Goal: Check status: Check status

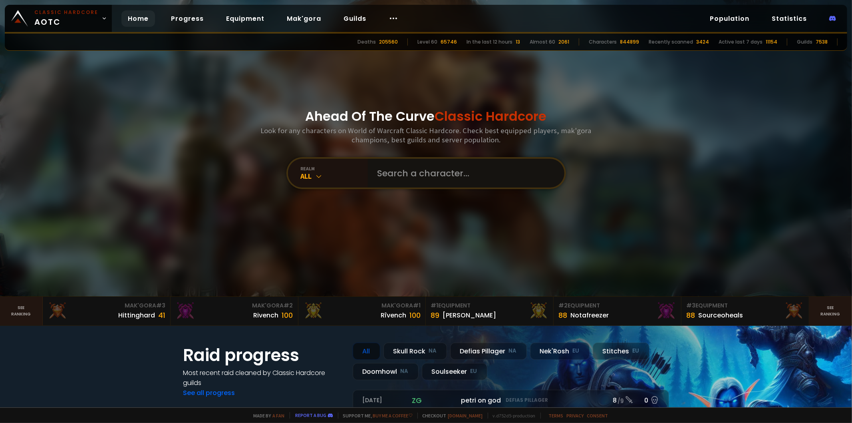
click at [426, 172] on input "text" at bounding box center [464, 173] width 182 height 29
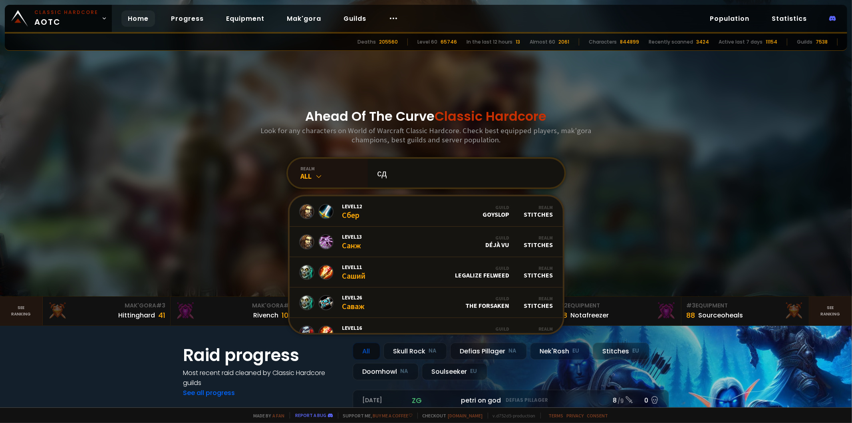
type input "с"
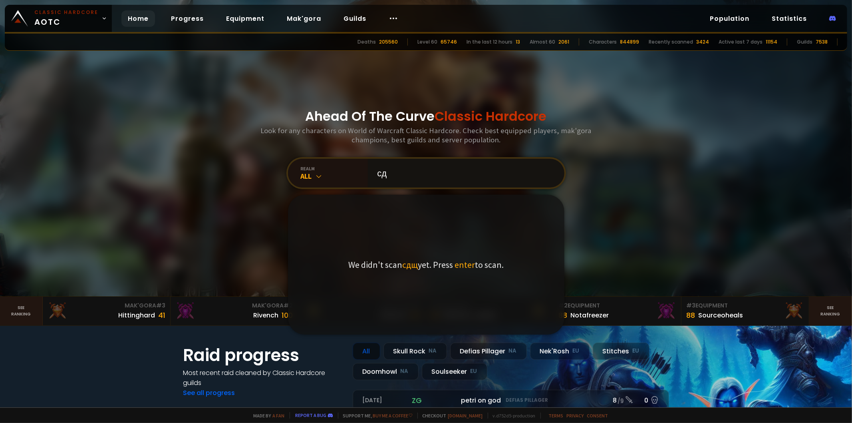
type input "с"
type input "cloak"
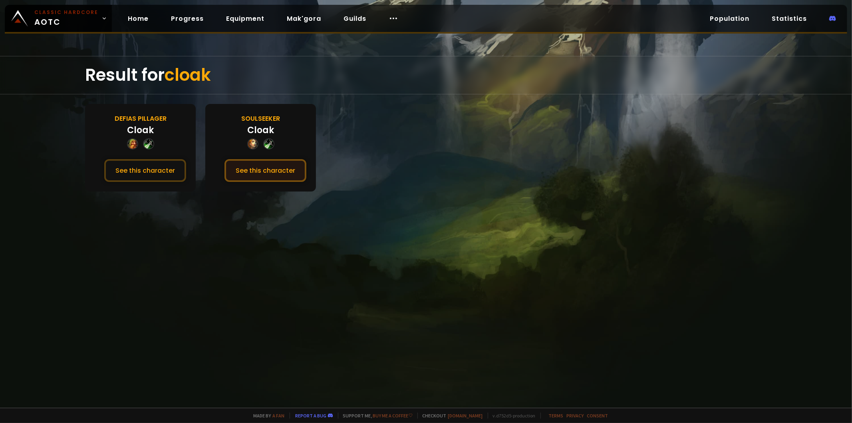
click at [286, 169] on button "See this character" at bounding box center [265, 170] width 82 height 23
